Goal: Navigation & Orientation: Find specific page/section

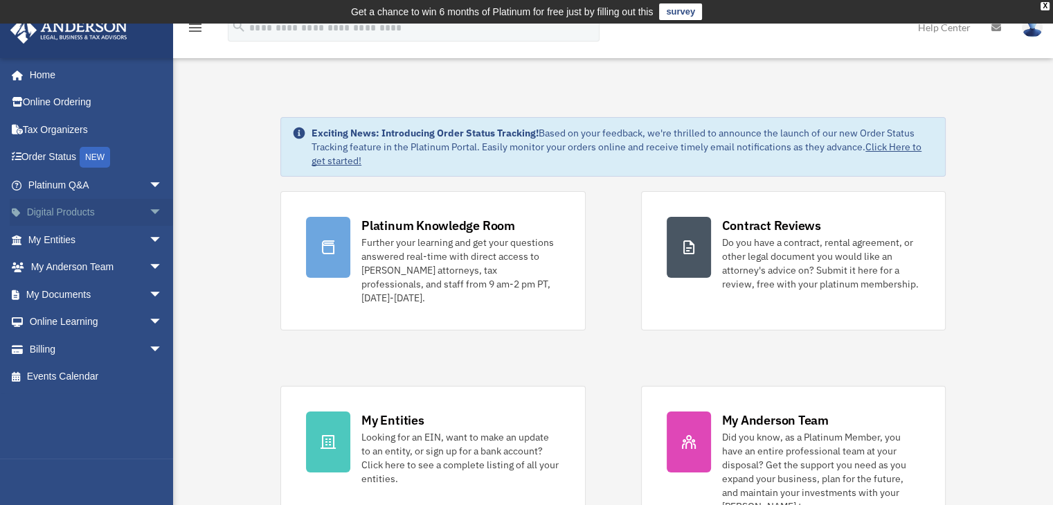
click at [149, 212] on span "arrow_drop_down" at bounding box center [163, 213] width 28 height 28
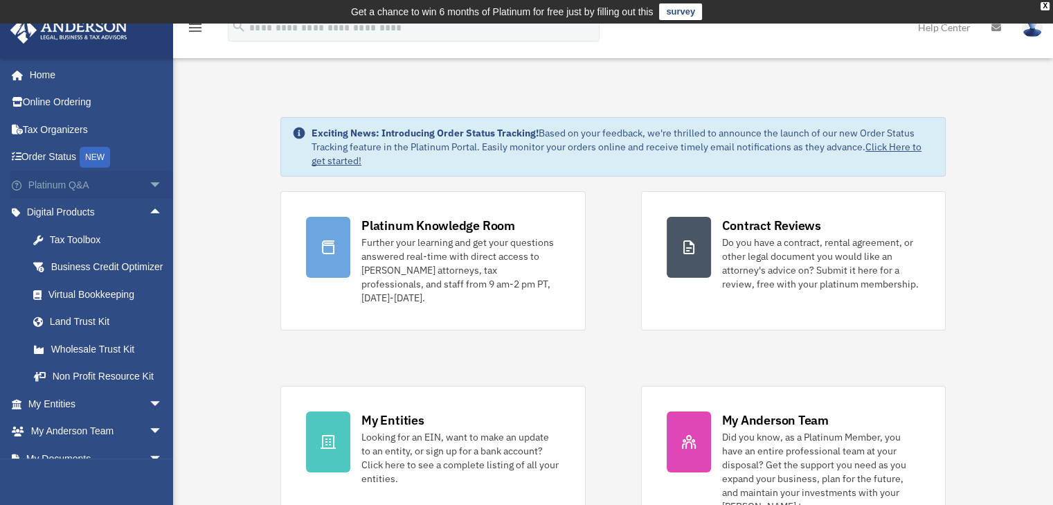
click at [149, 188] on span "arrow_drop_down" at bounding box center [163, 185] width 28 height 28
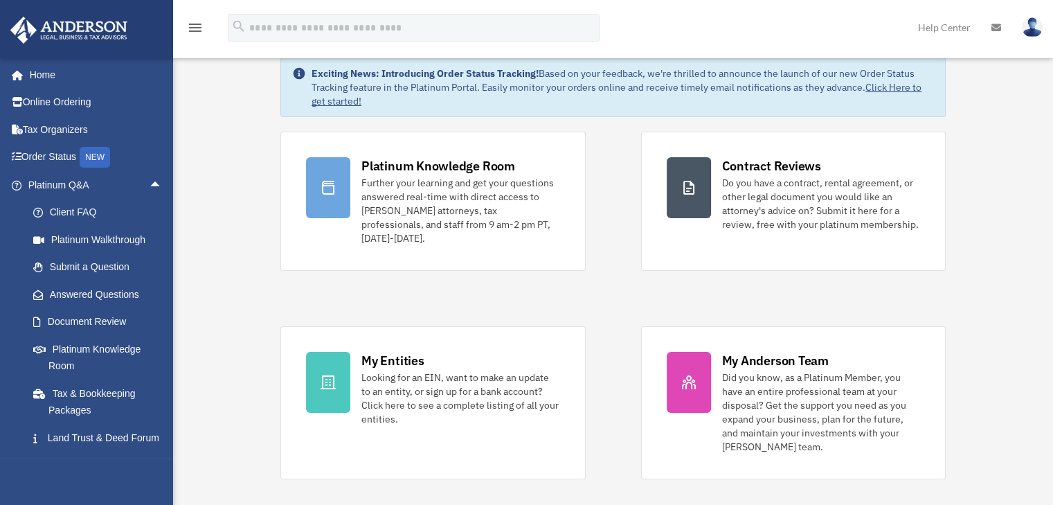
scroll to position [69, 0]
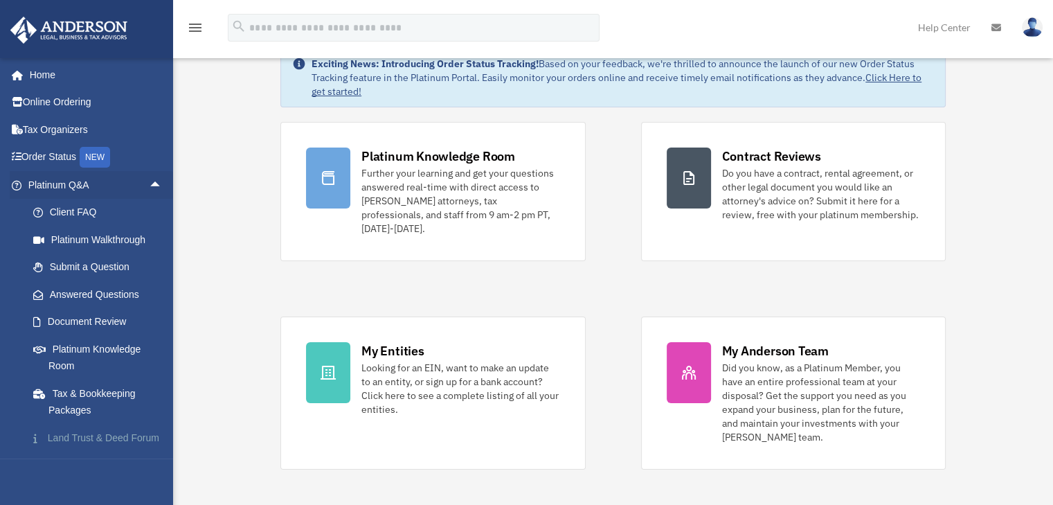
click at [93, 446] on link "Land Trust & Deed Forum" at bounding box center [101, 438] width 164 height 28
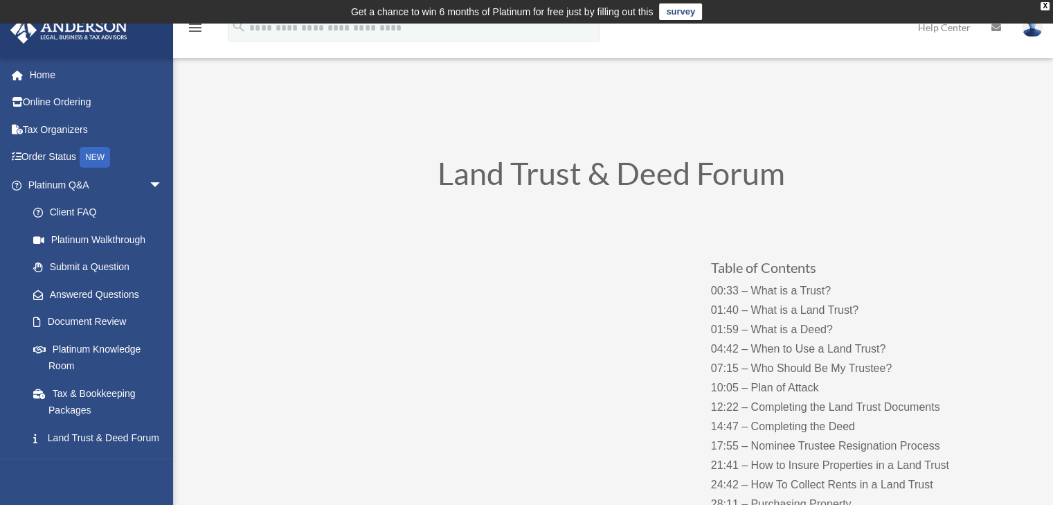
scroll to position [69, 0]
